Goal: Task Accomplishment & Management: Use online tool/utility

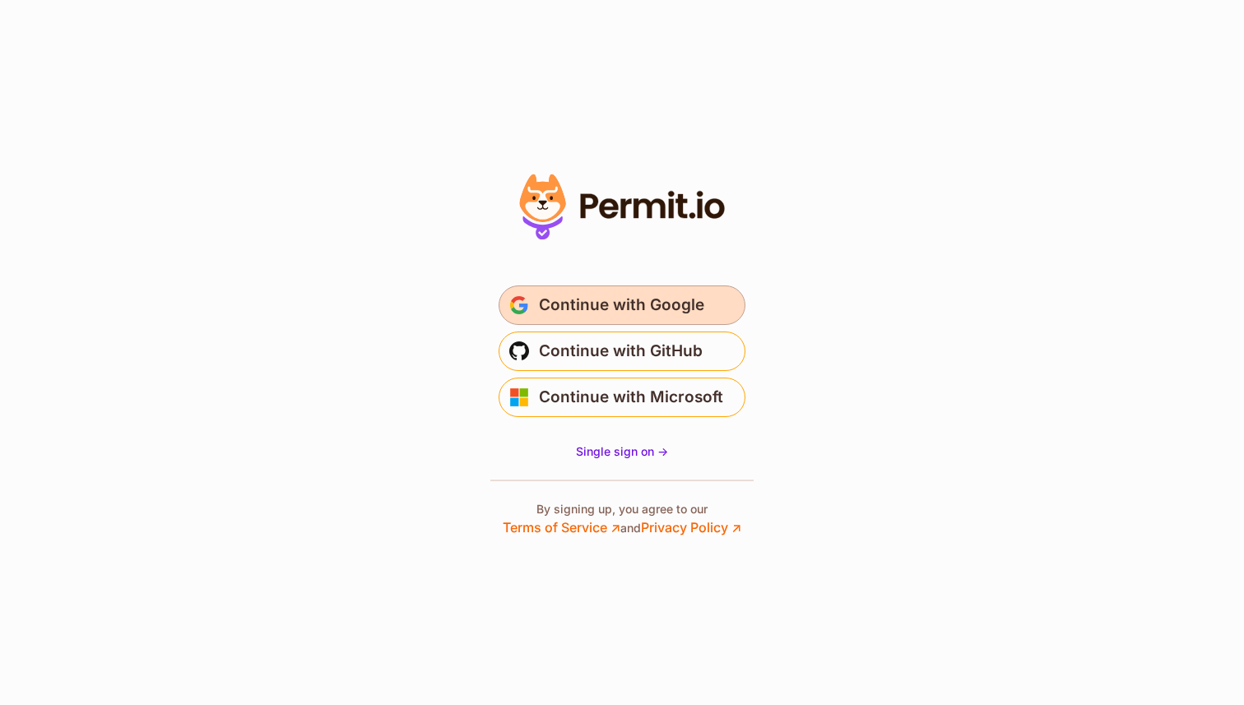
click at [653, 295] on span "Continue with Google" at bounding box center [621, 305] width 165 height 26
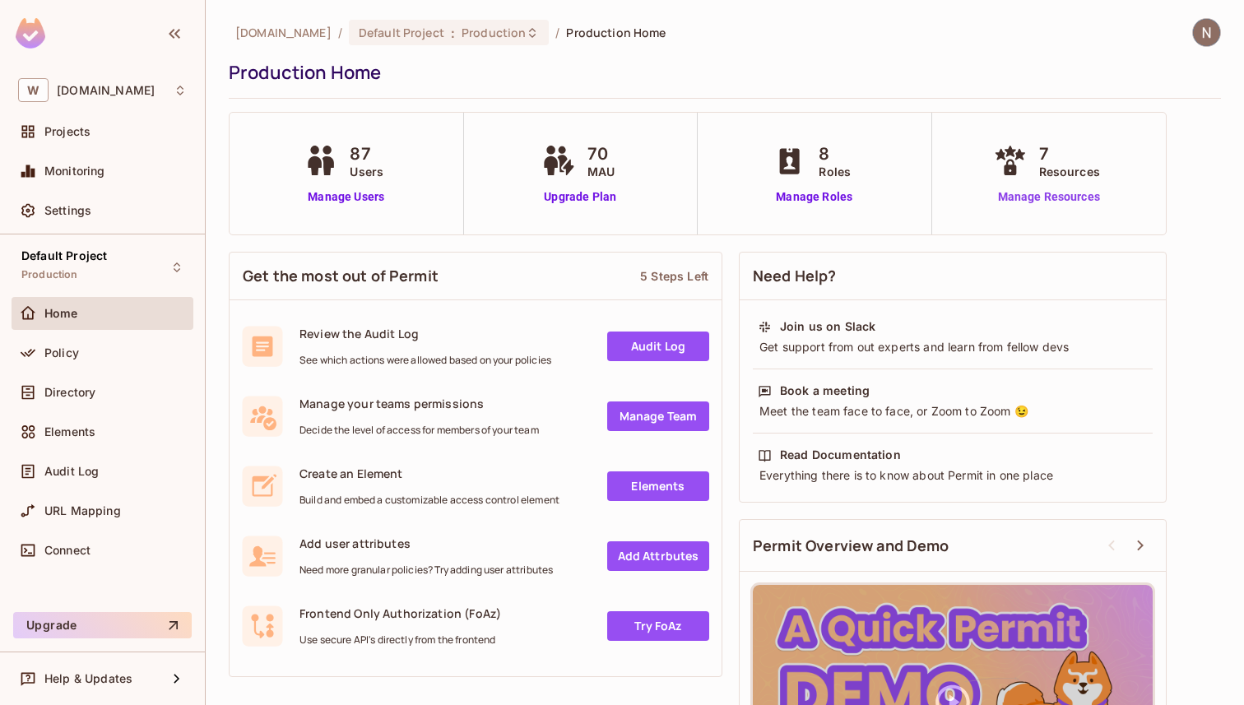
click at [1071, 197] on link "Manage Resources" at bounding box center [1049, 196] width 118 height 17
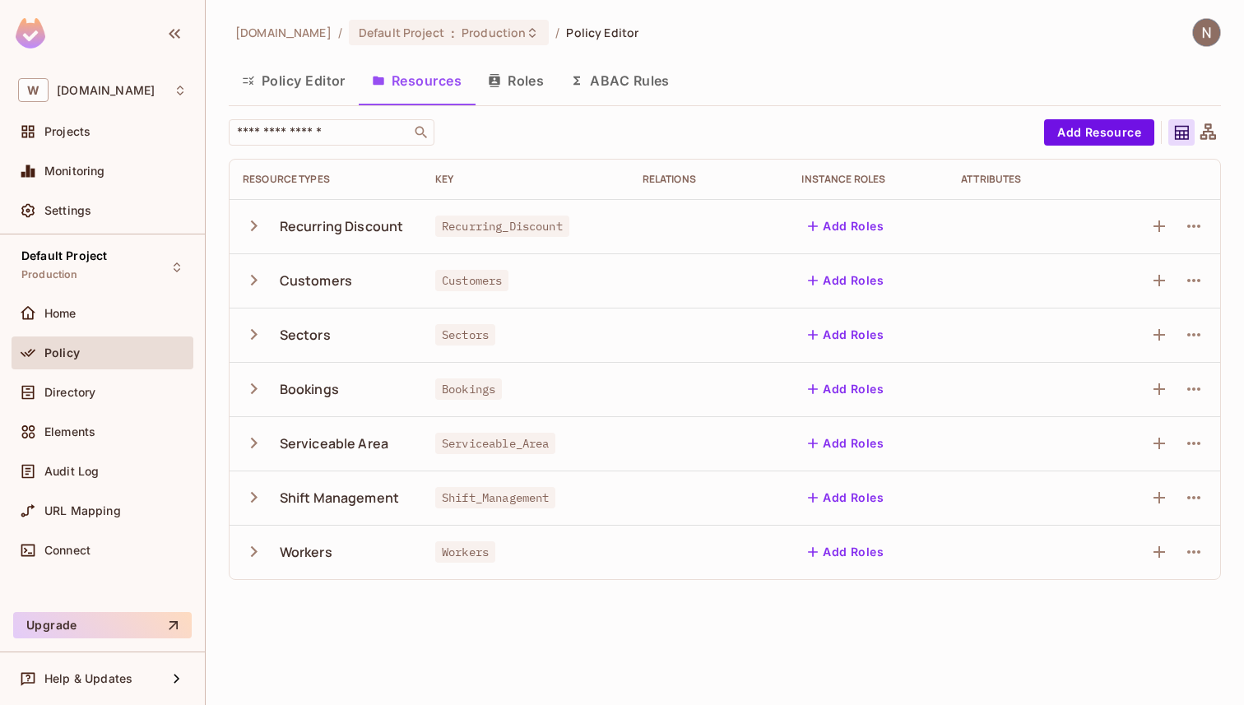
click at [327, 91] on button "Policy Editor" at bounding box center [294, 80] width 130 height 41
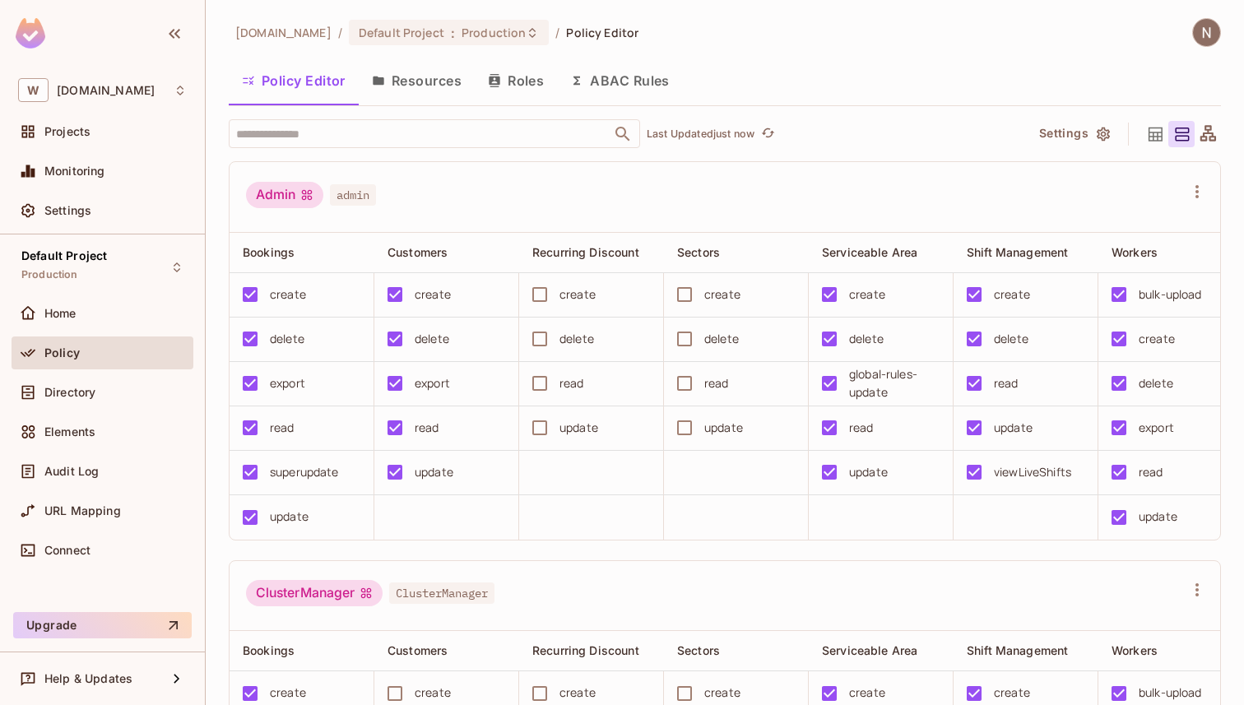
click at [409, 86] on button "Resources" at bounding box center [417, 80] width 116 height 41
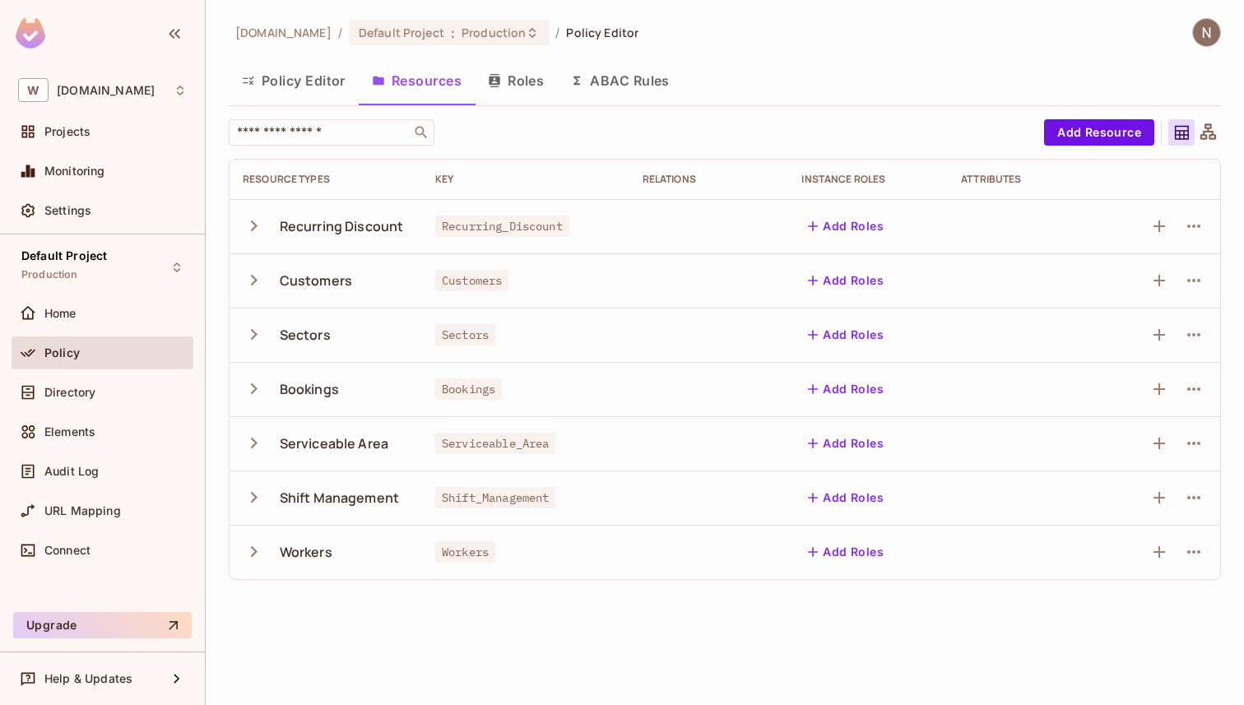
click at [304, 72] on button "Policy Editor" at bounding box center [294, 80] width 130 height 41
